Goal: Navigation & Orientation: Go to known website

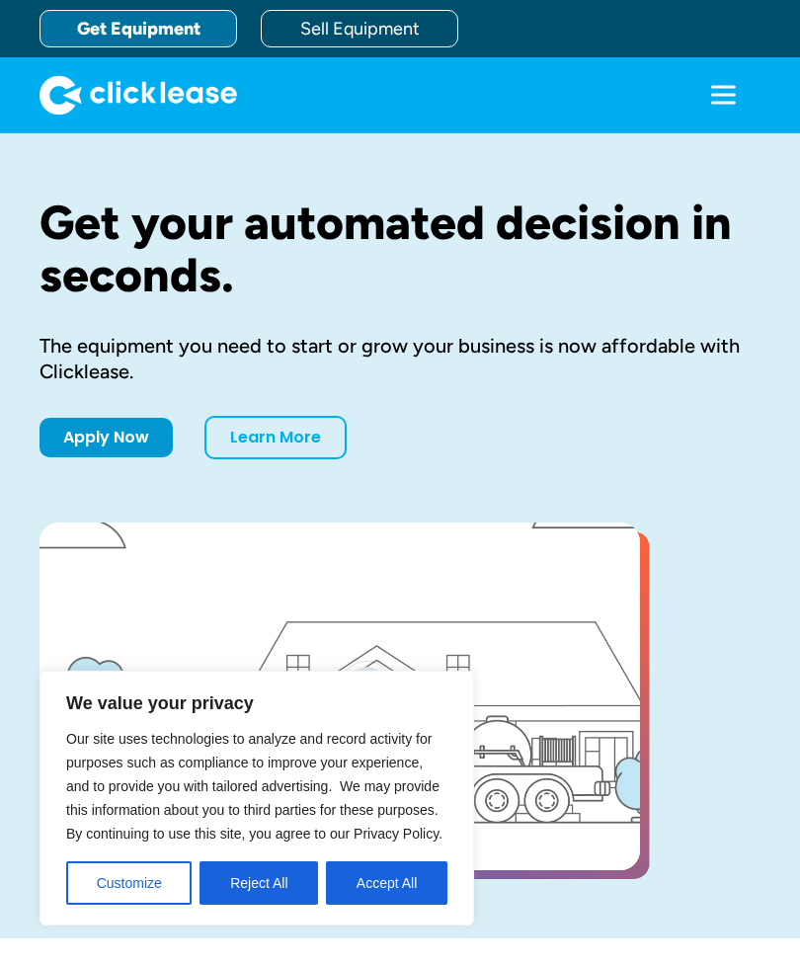
click at [711, 102] on icon "menu" at bounding box center [723, 102] width 25 height 3
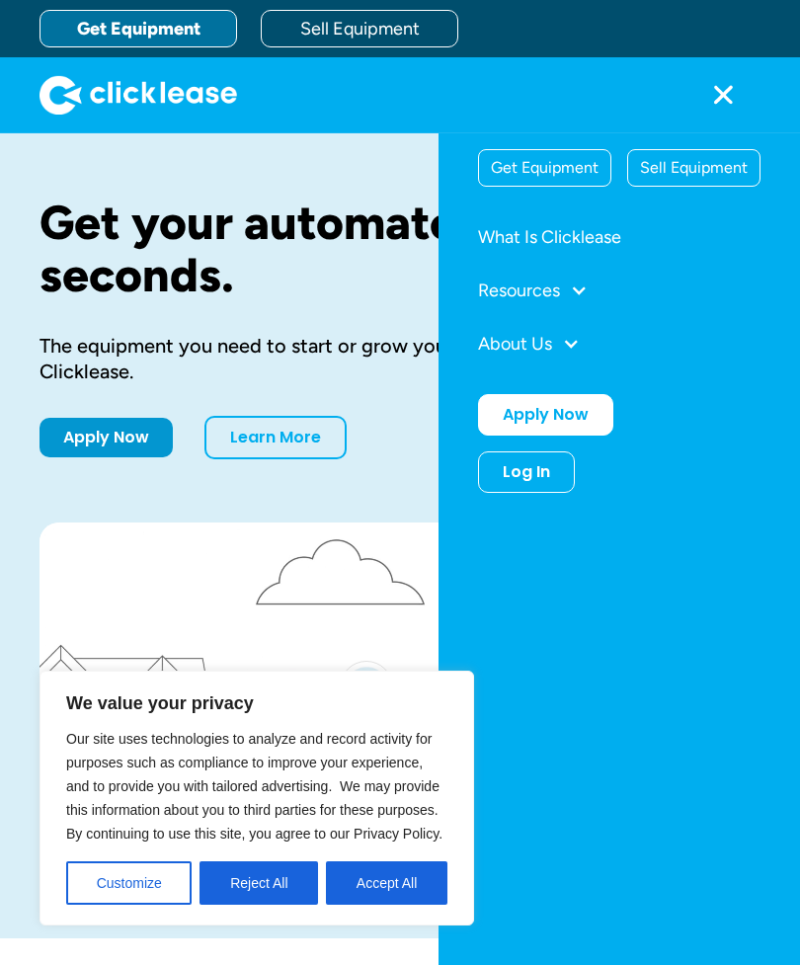
click at [540, 473] on div "Log In" at bounding box center [526, 472] width 47 height 20
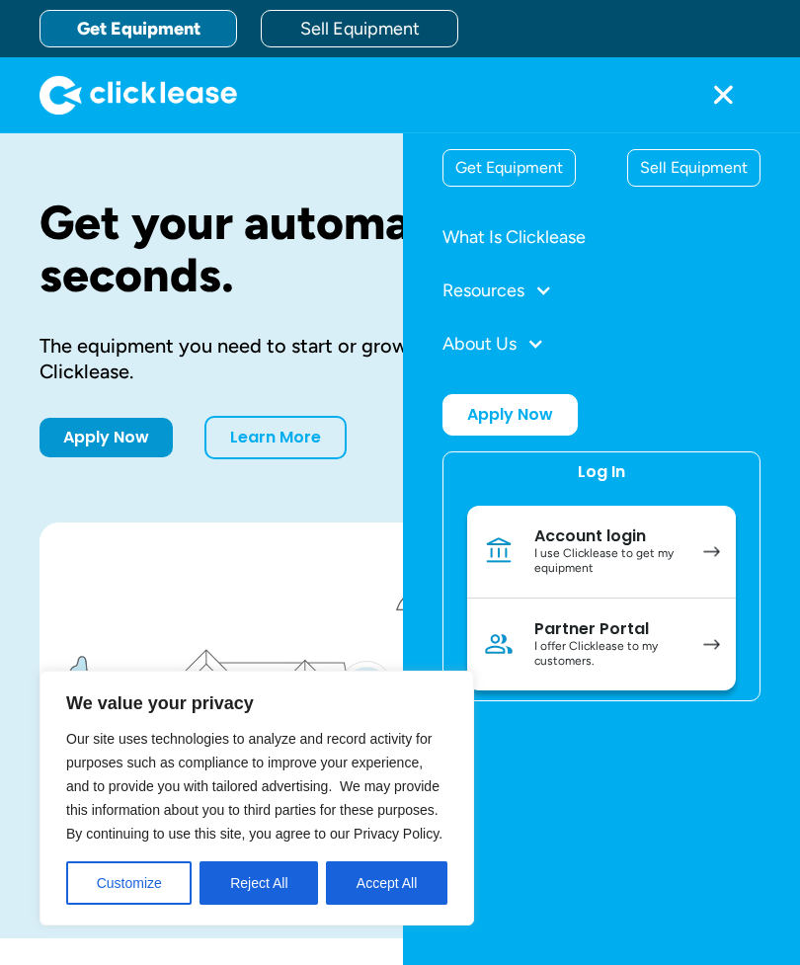
click at [604, 469] on div "Log In" at bounding box center [601, 472] width 47 height 20
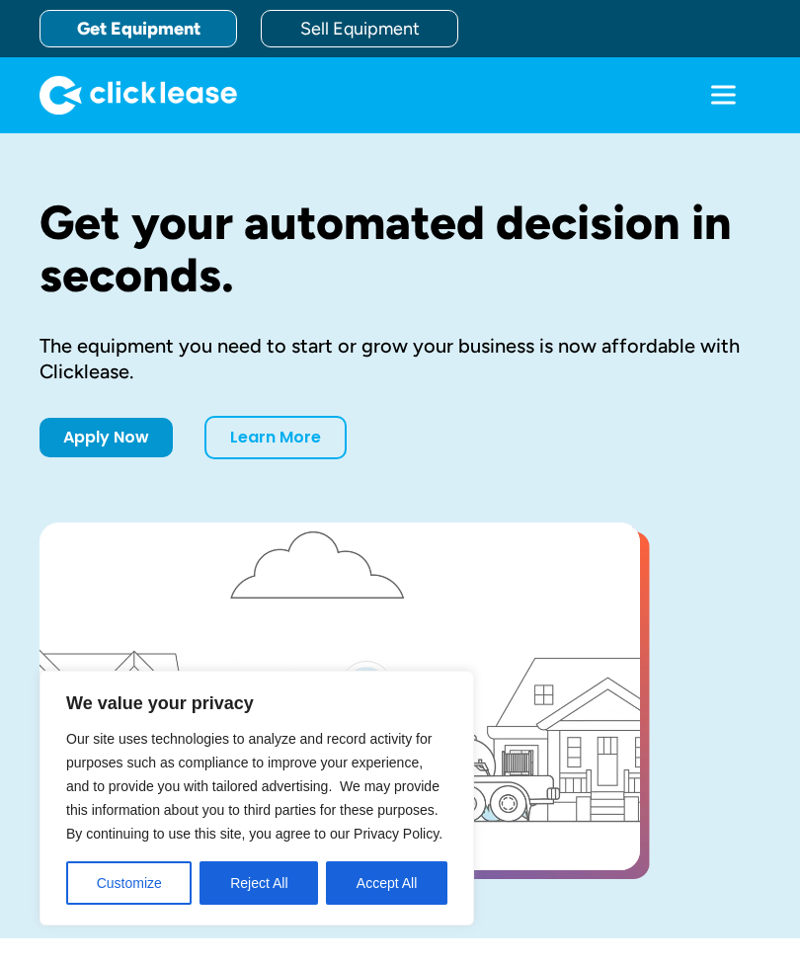
click at [711, 86] on icon "menu" at bounding box center [723, 86] width 25 height 3
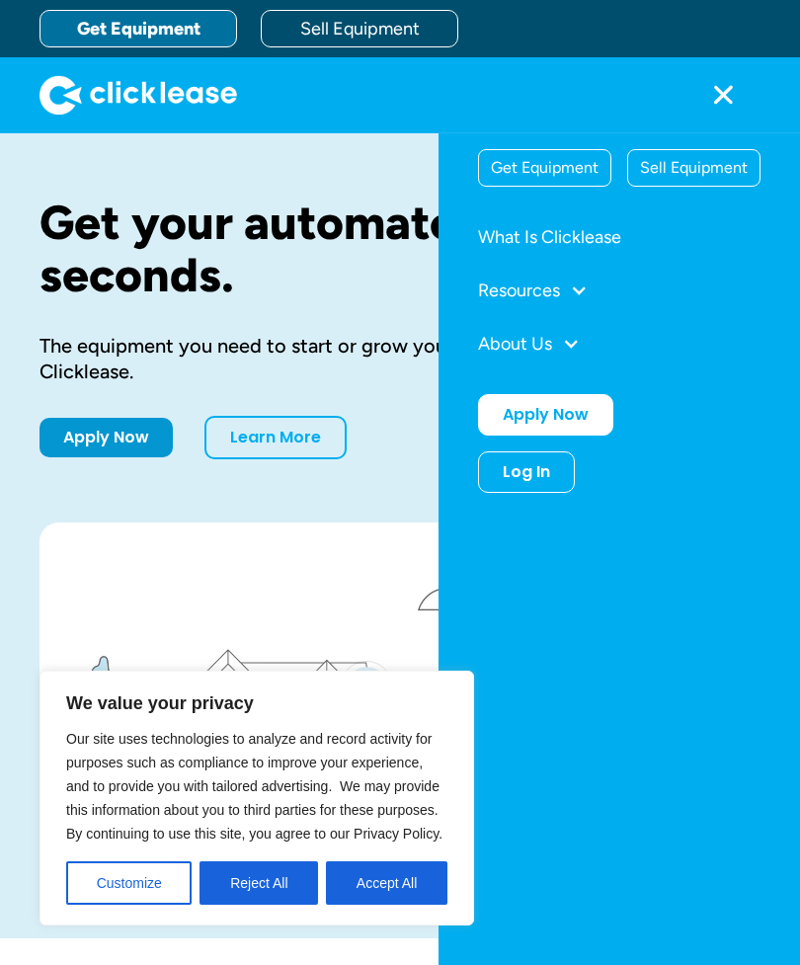
click at [543, 479] on div "Log In" at bounding box center [526, 472] width 47 height 20
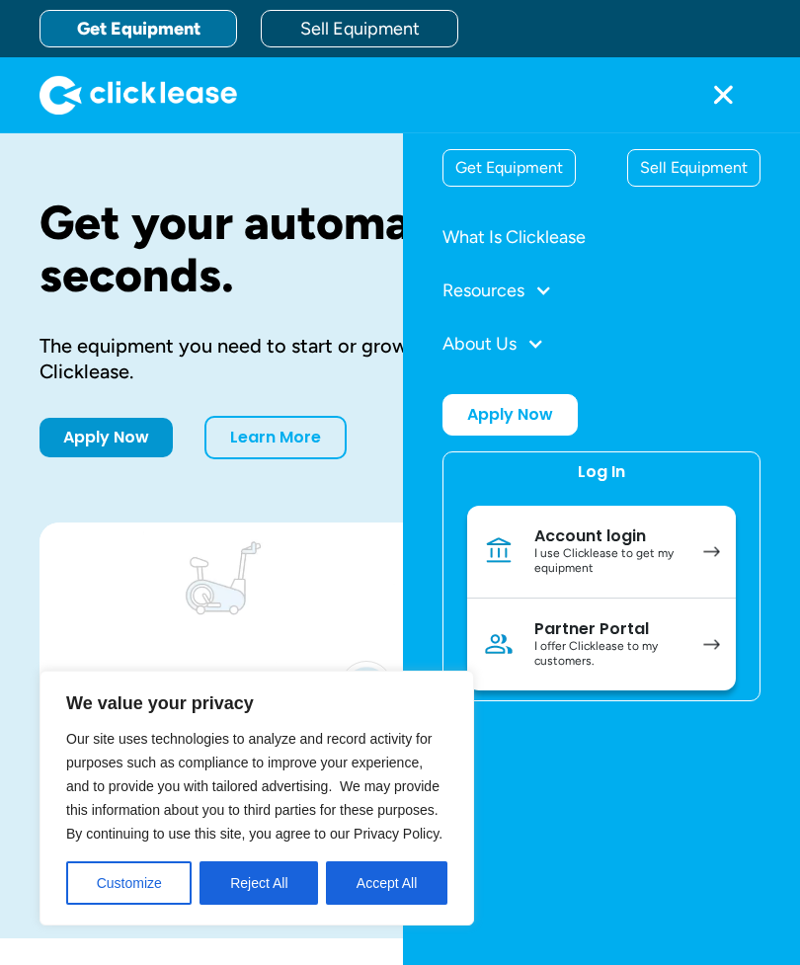
click at [637, 566] on div "I use Clicklease to get my equipment" at bounding box center [608, 561] width 149 height 31
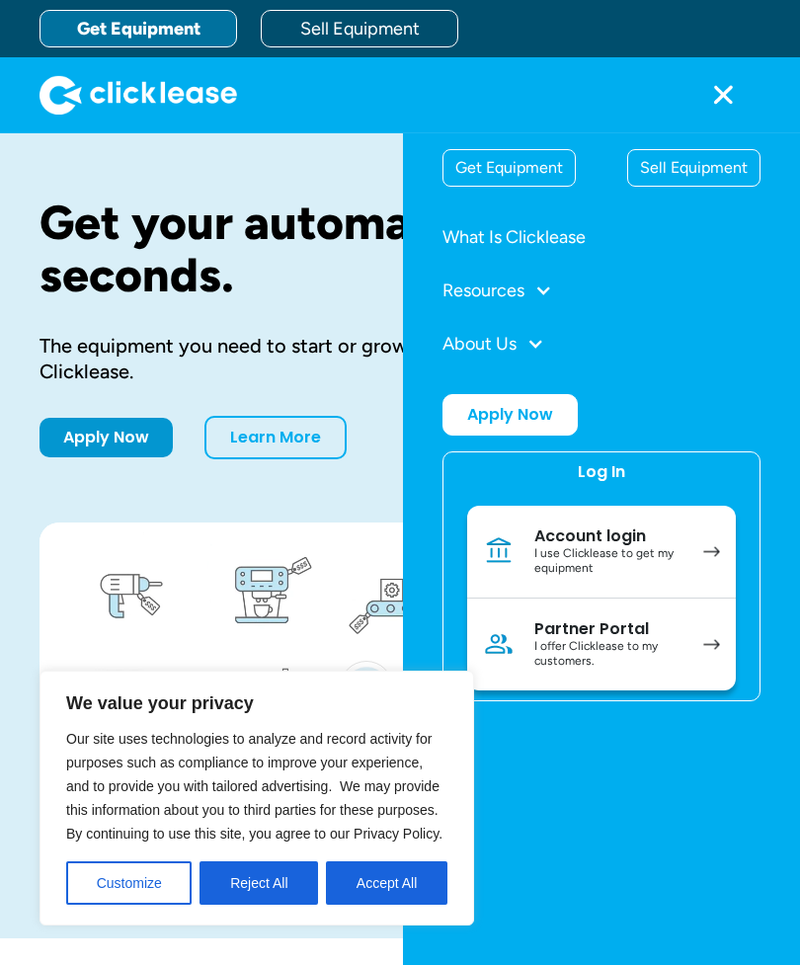
click at [611, 559] on div "I use Clicklease to get my equipment" at bounding box center [608, 561] width 149 height 31
click at [399, 875] on button "Accept All" at bounding box center [386, 882] width 121 height 43
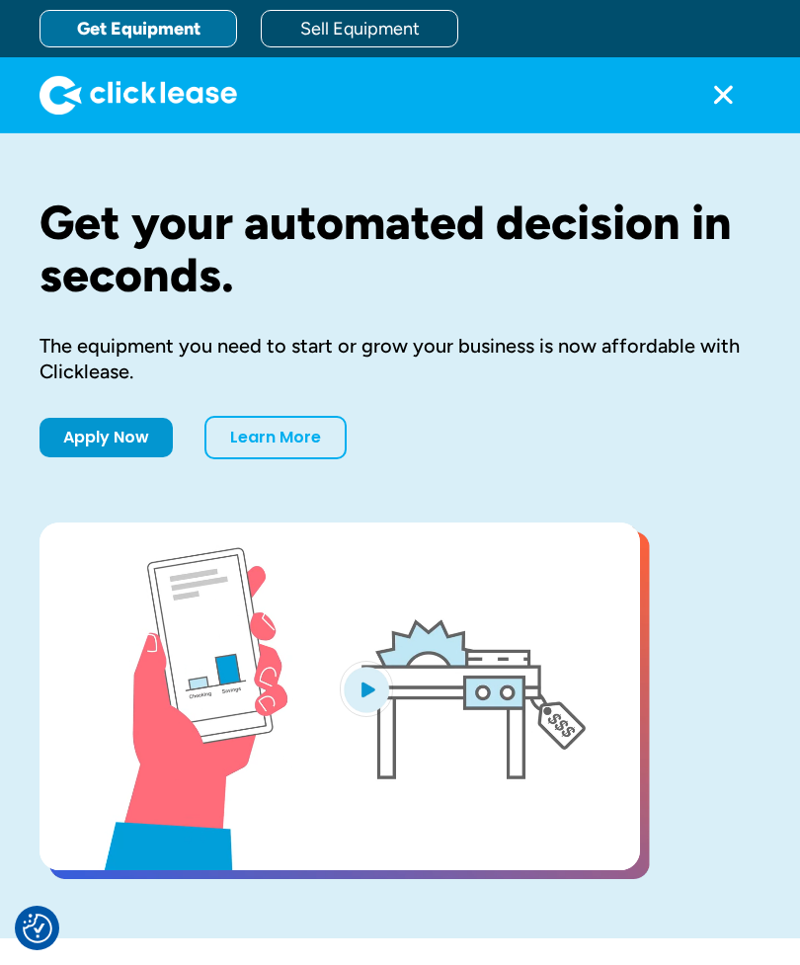
click at [710, 68] on div "menu" at bounding box center [722, 94] width 75 height 75
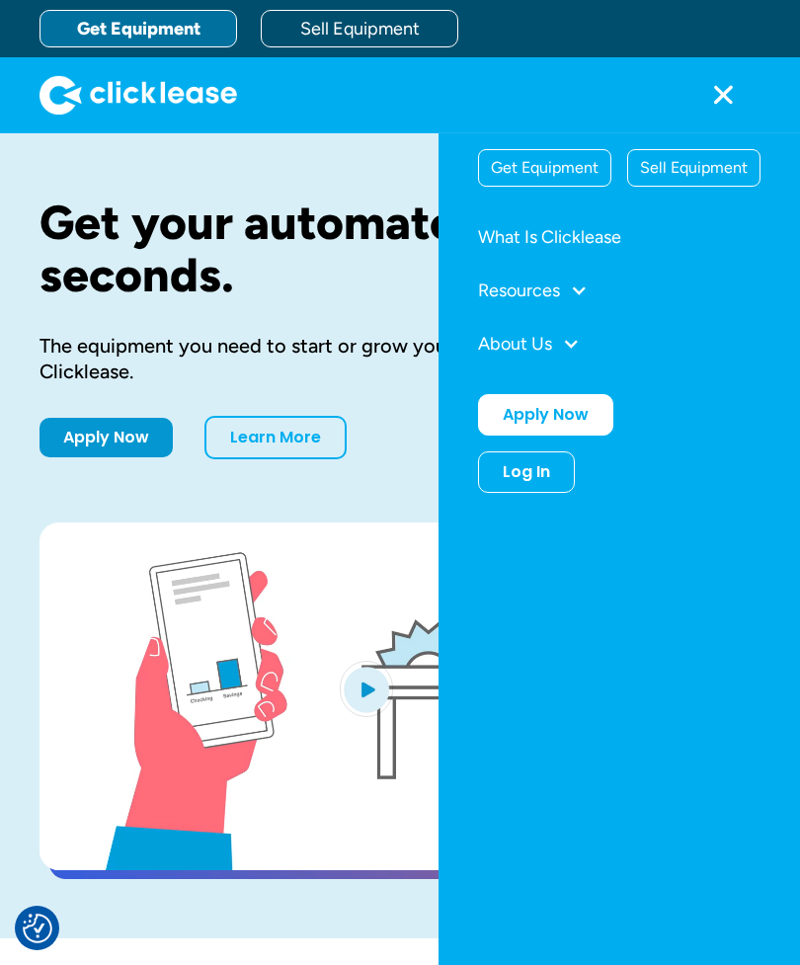
click at [703, 84] on icon "menu" at bounding box center [723, 95] width 40 height 40
